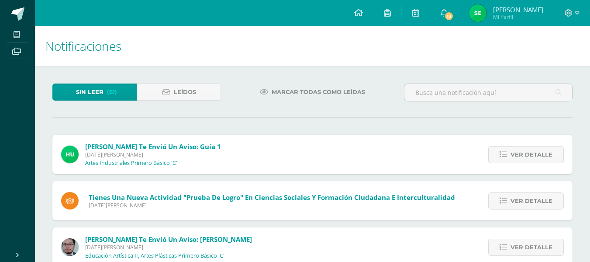
scroll to position [265, 0]
click at [172, 98] on link "Leídos" at bounding box center [179, 91] width 84 height 17
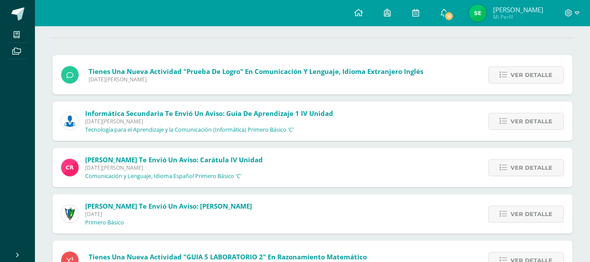
scroll to position [80, 0]
click at [519, 117] on span "Ver detalle" at bounding box center [532, 121] width 42 height 16
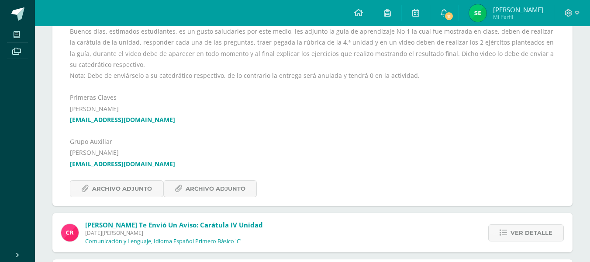
scroll to position [212, 0]
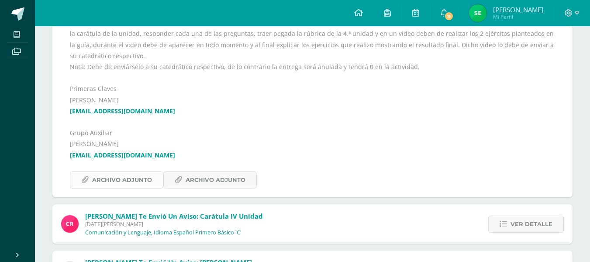
click at [142, 181] on span "Archivo Adjunto" at bounding box center [122, 180] width 60 height 16
click at [210, 181] on span "Archivo Adjunto" at bounding box center [216, 180] width 60 height 16
